Goal: Task Accomplishment & Management: Use online tool/utility

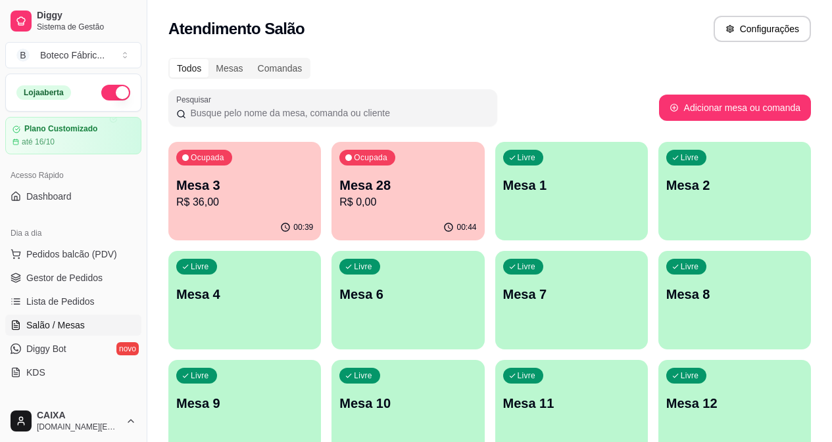
scroll to position [387, 0]
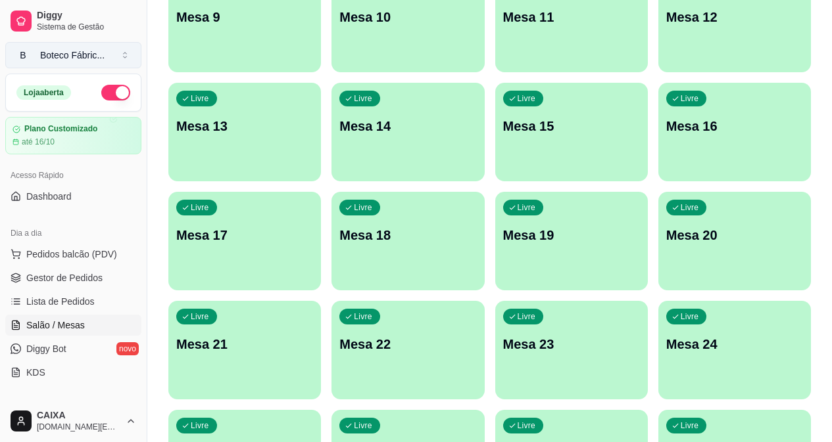
click at [110, 58] on button "B Boteco Fábric ..." at bounding box center [73, 55] width 136 height 26
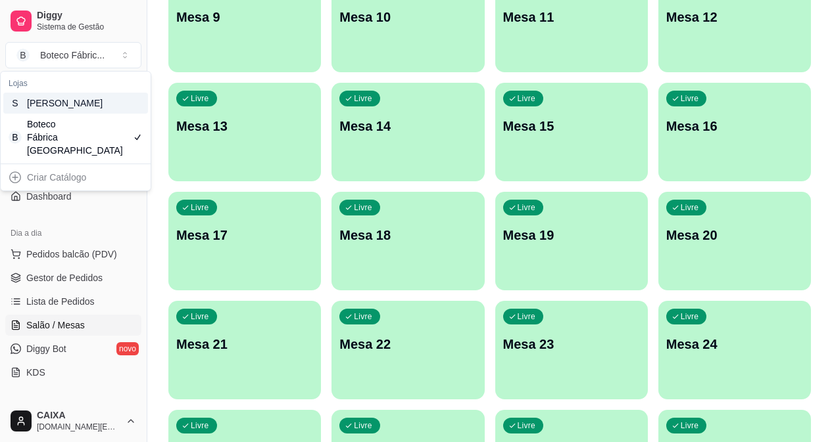
click at [82, 110] on div "[PERSON_NAME]" at bounding box center [56, 103] width 59 height 13
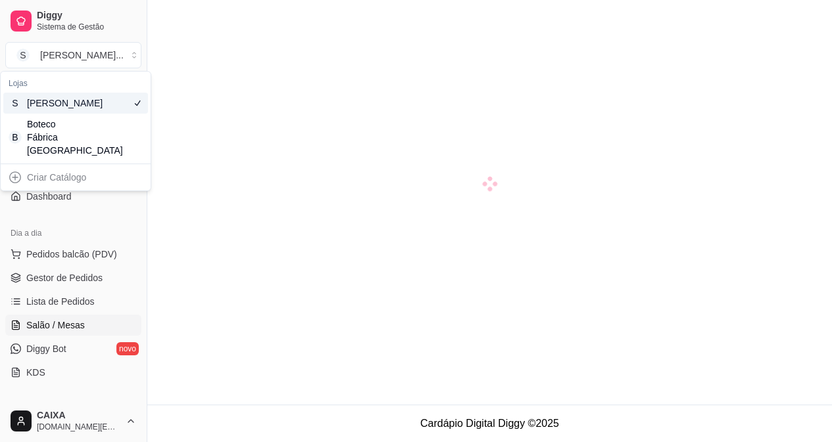
scroll to position [37, 0]
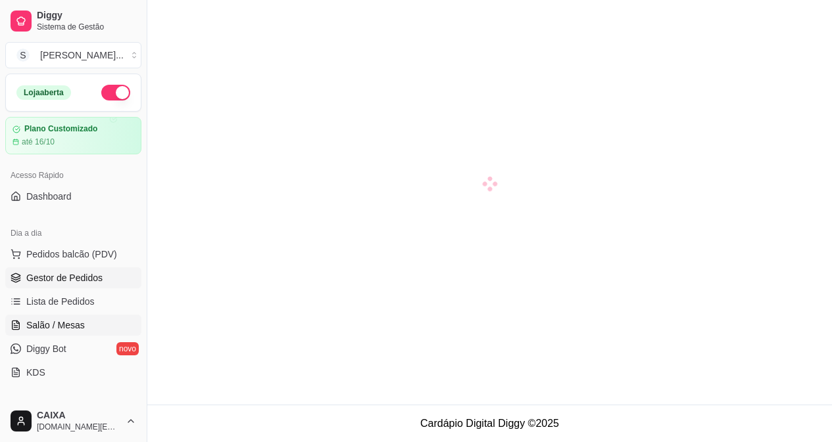
click at [62, 280] on span "Gestor de Pedidos" at bounding box center [64, 278] width 76 height 13
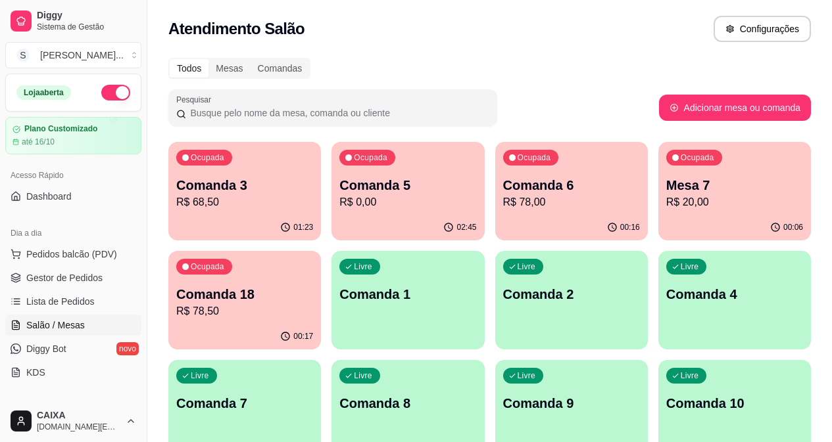
scroll to position [66, 0]
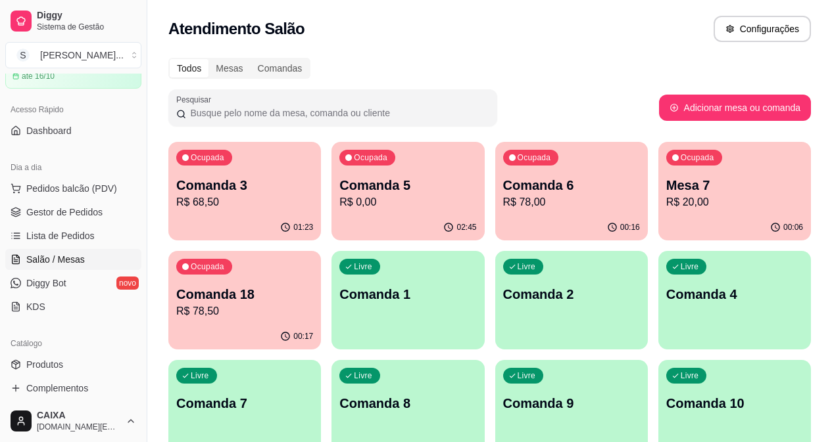
click at [510, 74] on div "Todos Mesas Comandas" at bounding box center [489, 68] width 642 height 21
click at [666, 194] on div "Mesa 7 R$ 20,00" at bounding box center [734, 193] width 137 height 34
click at [666, 165] on div "Ocupada" at bounding box center [694, 158] width 56 height 16
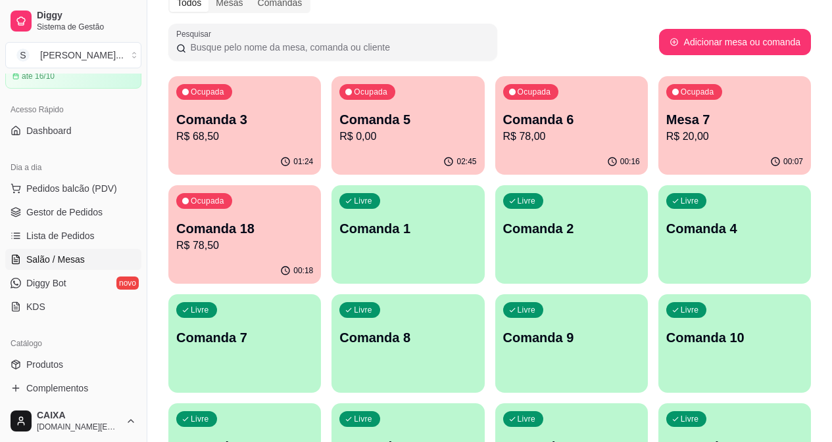
scroll to position [0, 0]
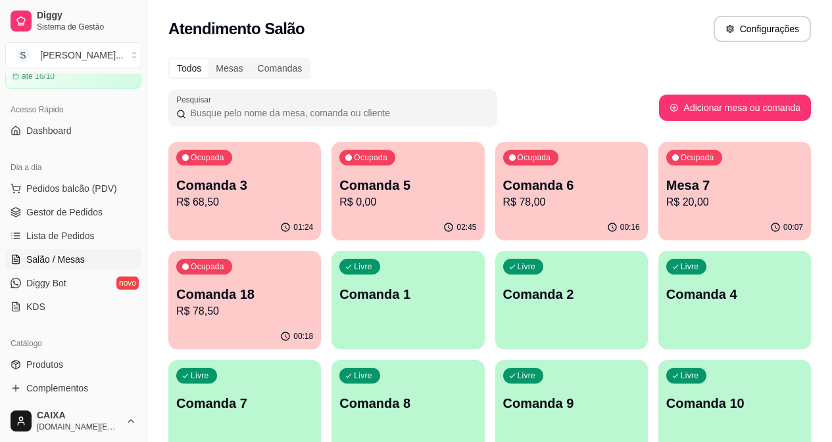
click at [666, 164] on div "Ocupada" at bounding box center [694, 158] width 56 height 16
click at [513, 76] on div "Todos Mesas Comandas" at bounding box center [489, 68] width 642 height 21
click at [98, 52] on div "Sushi Delicia ..." at bounding box center [81, 55] width 83 height 13
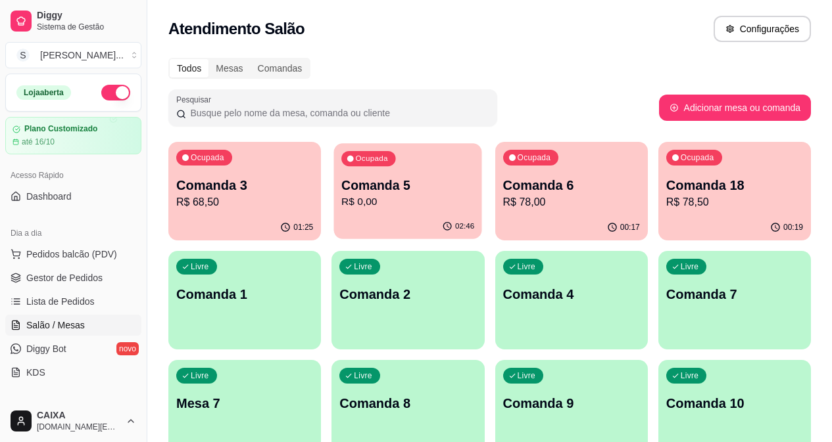
click at [354, 191] on p "Comanda 5" at bounding box center [407, 186] width 133 height 18
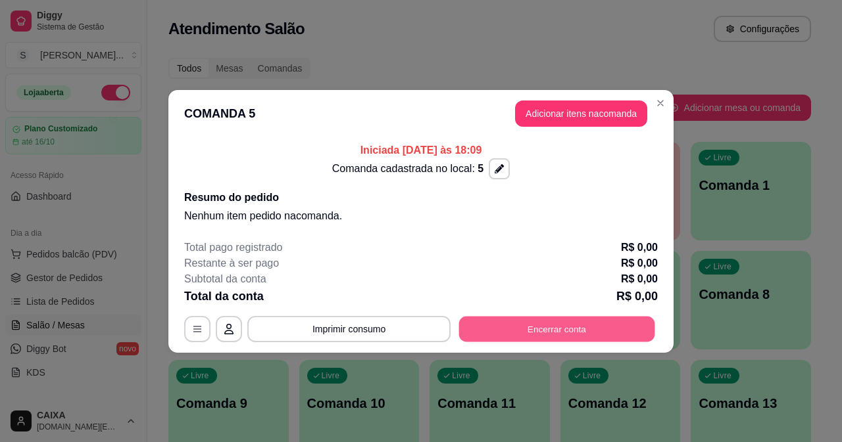
click at [464, 327] on button "Encerrar conta" at bounding box center [557, 329] width 196 height 26
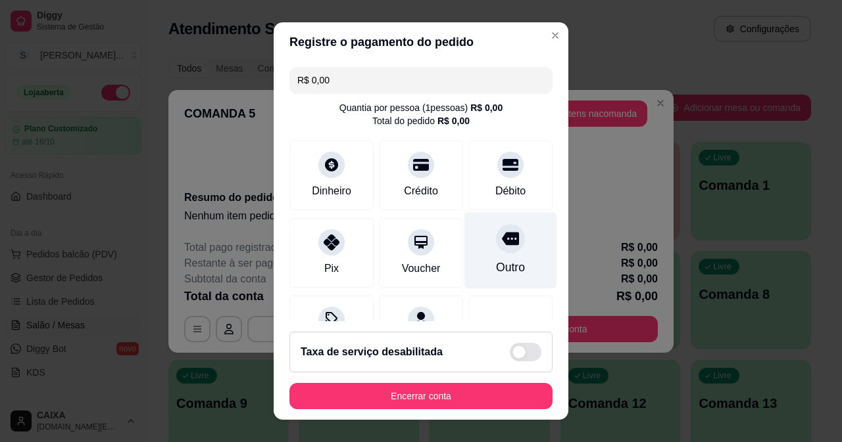
click at [464, 272] on div "Outro" at bounding box center [510, 250] width 93 height 77
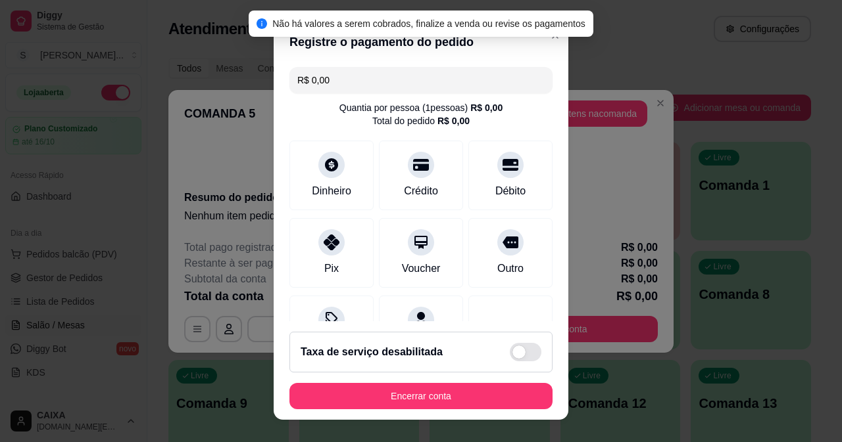
drag, startPoint x: 415, startPoint y: 417, endPoint x: 413, endPoint y: 408, distance: 9.4
click at [413, 410] on footer "Taxa de serviço desabilitada Encerrar conta" at bounding box center [420, 370] width 295 height 99
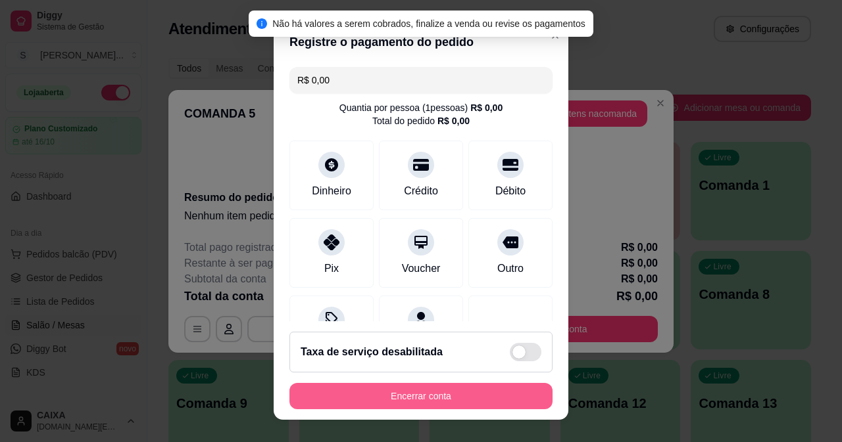
click at [409, 395] on button "Encerrar conta" at bounding box center [420, 396] width 263 height 26
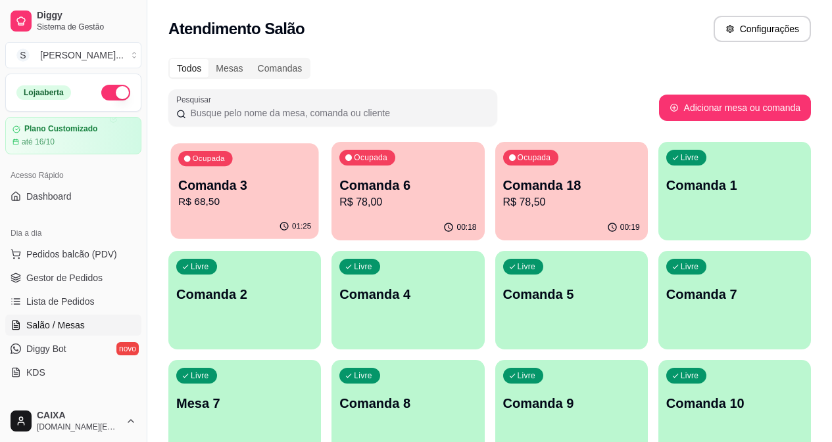
click at [232, 194] on p "Comanda 3" at bounding box center [244, 186] width 133 height 18
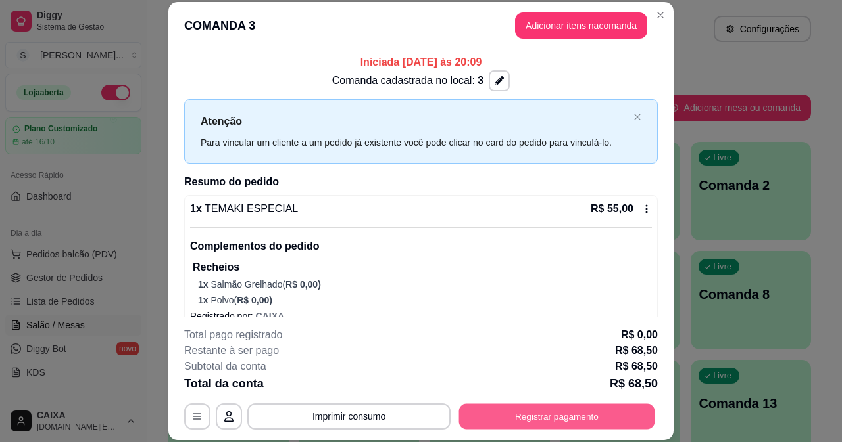
click at [542, 422] on button "Registrar pagamento" at bounding box center [557, 417] width 196 height 26
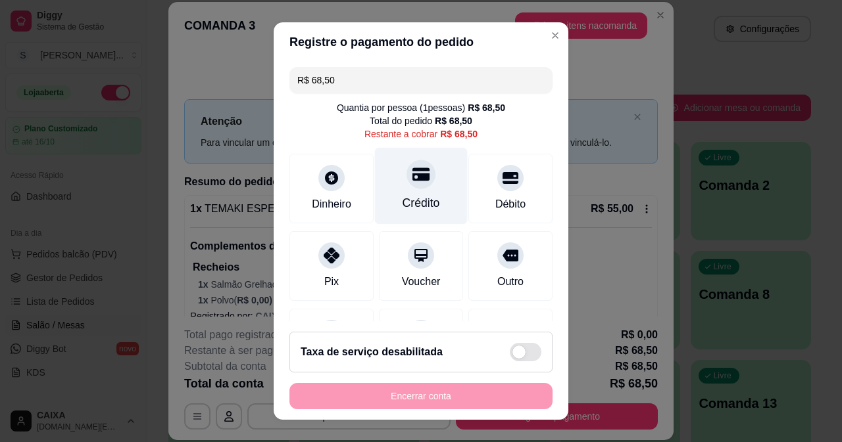
click at [430, 196] on div "Crédito" at bounding box center [421, 185] width 93 height 77
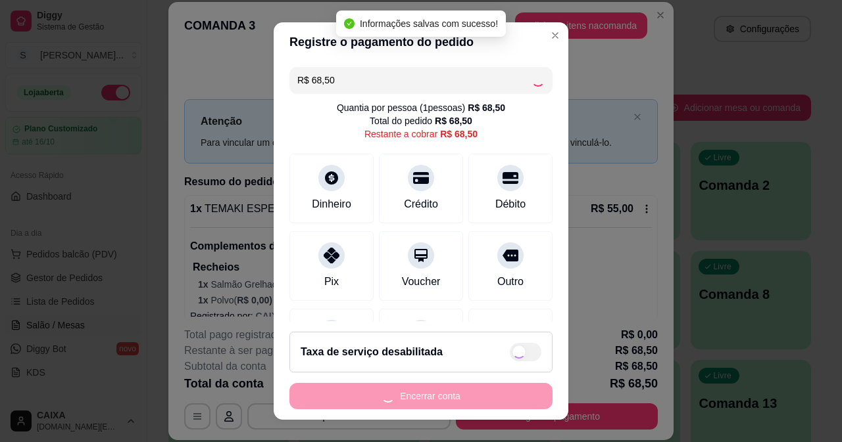
type input "R$ 0,00"
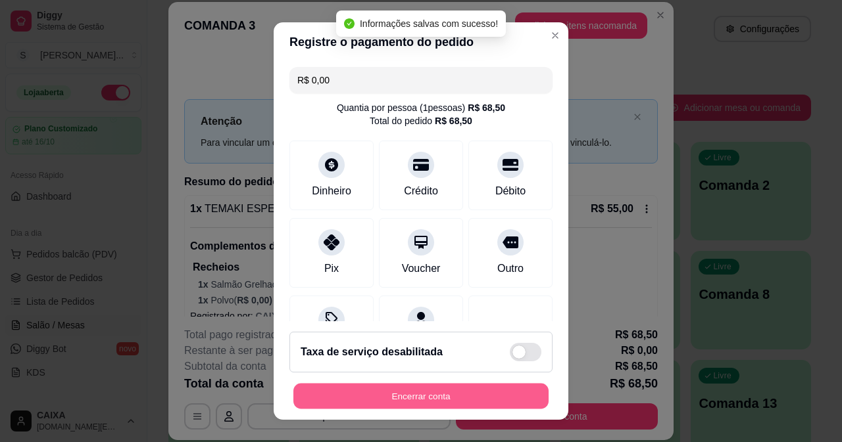
click at [415, 397] on button "Encerrar conta" at bounding box center [420, 397] width 255 height 26
